Goal: Task Accomplishment & Management: Manage account settings

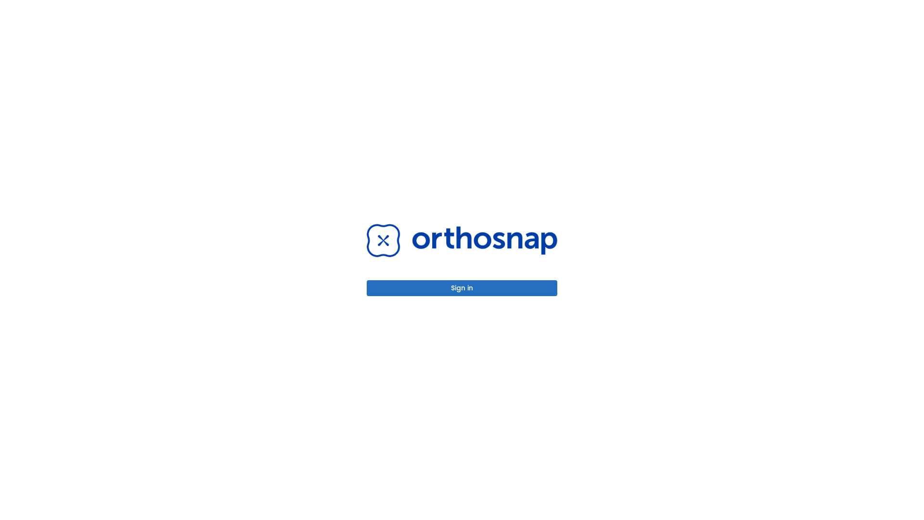
click at [462, 288] on button "Sign in" at bounding box center [462, 288] width 191 height 16
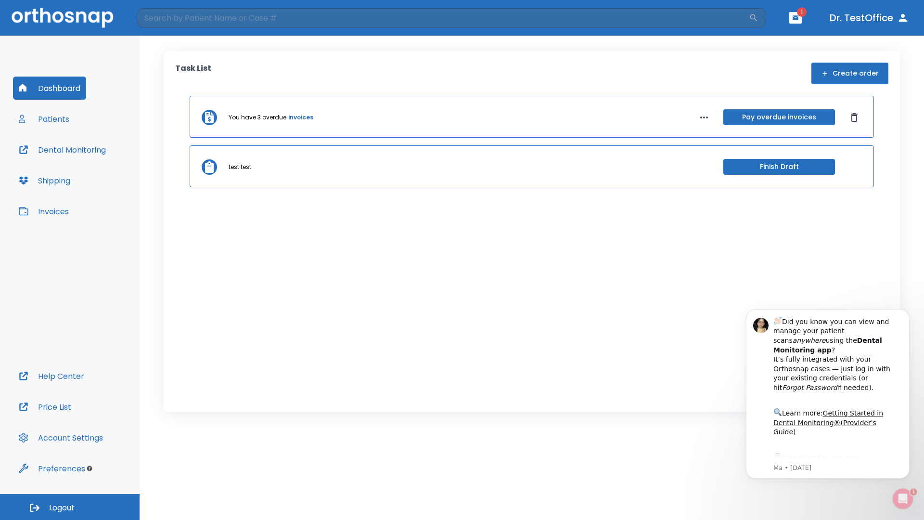
click at [70, 507] on span "Logout" at bounding box center [62, 507] width 26 height 11
